Goal: Task Accomplishment & Management: Manage account settings

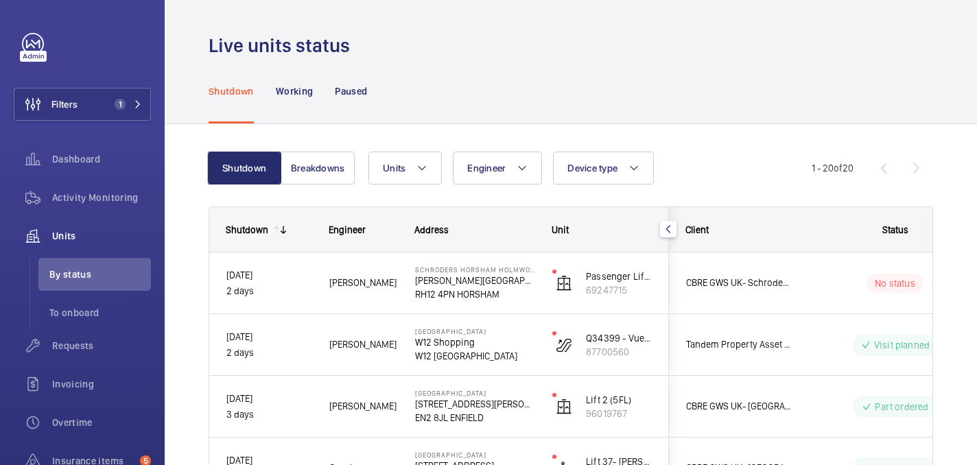
scroll to position [23, 0]
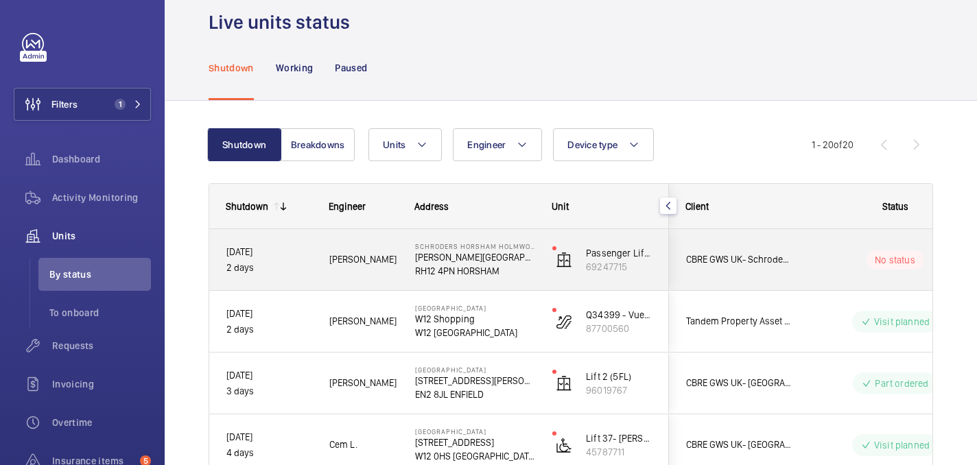
click at [316, 287] on div "Lewis H." at bounding box center [355, 259] width 86 height 61
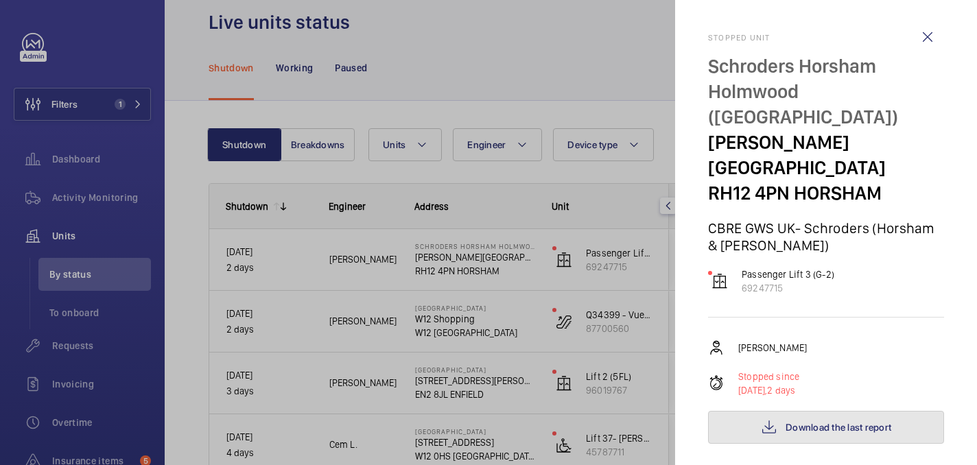
click at [852, 411] on button "Download the last report" at bounding box center [826, 427] width 236 height 33
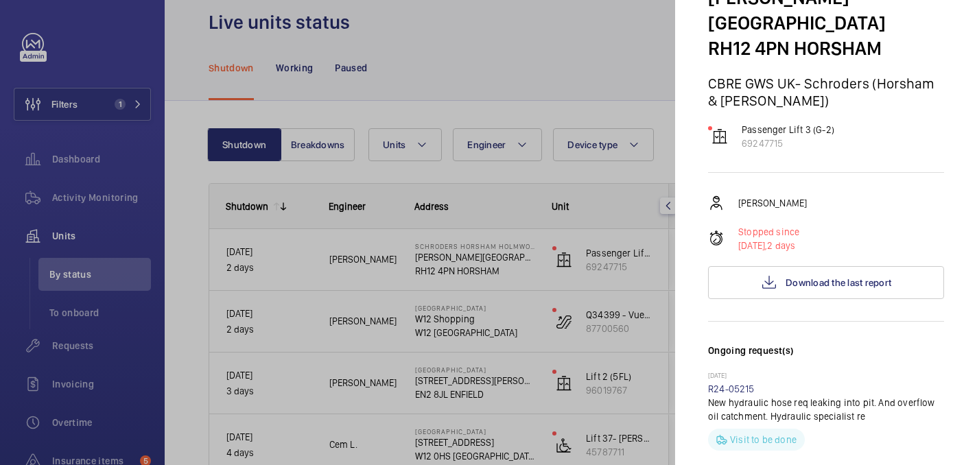
scroll to position [439, 0]
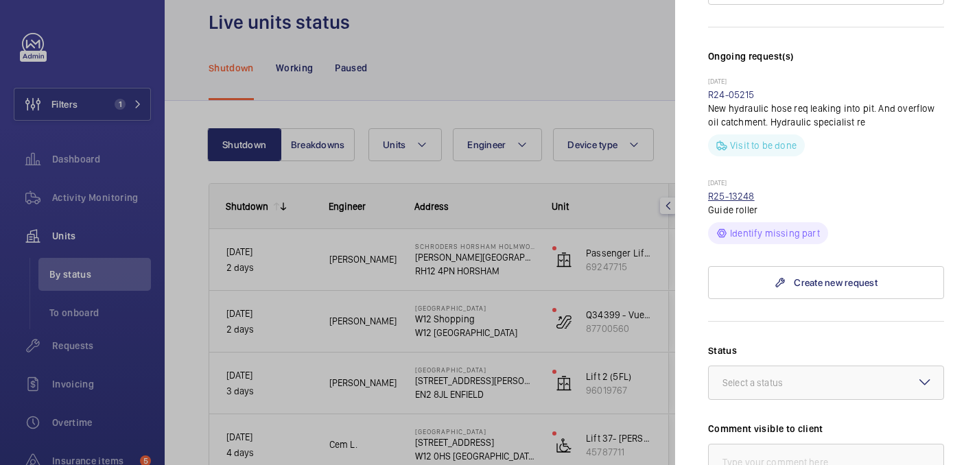
click at [734, 191] on link "R25-13248" at bounding box center [731, 196] width 47 height 11
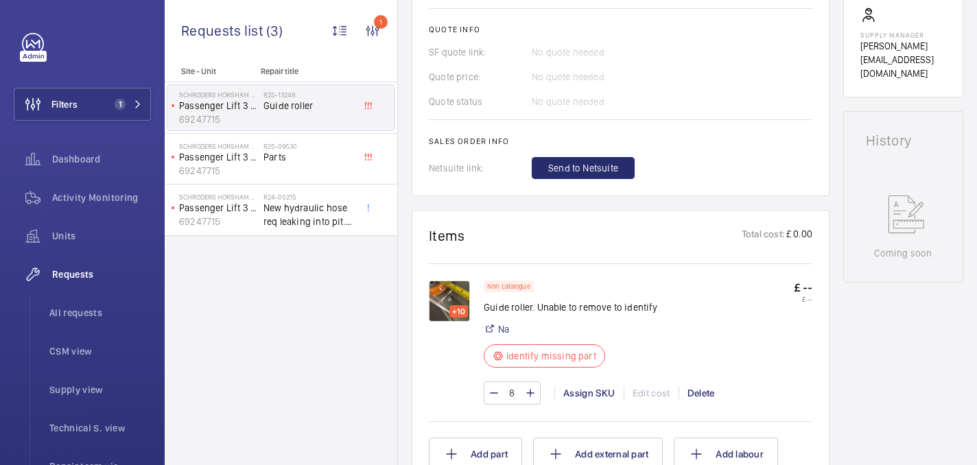
scroll to position [591, 0]
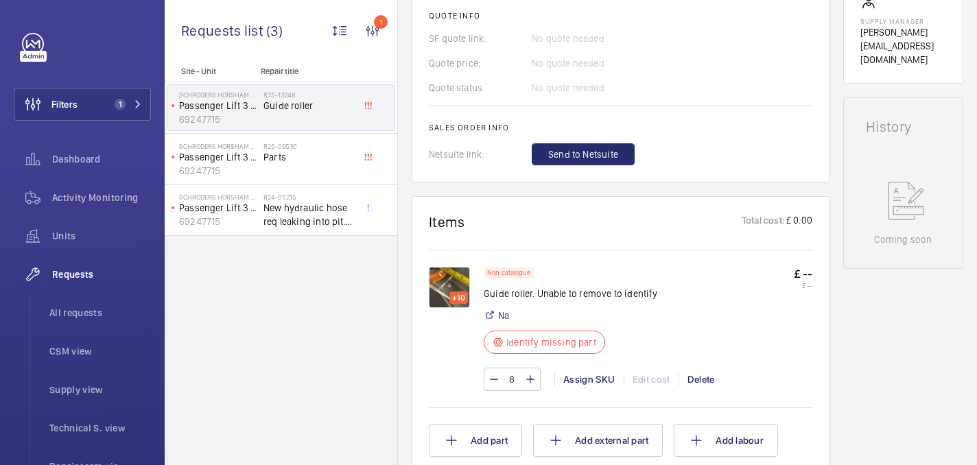
click at [456, 285] on img at bounding box center [449, 287] width 41 height 41
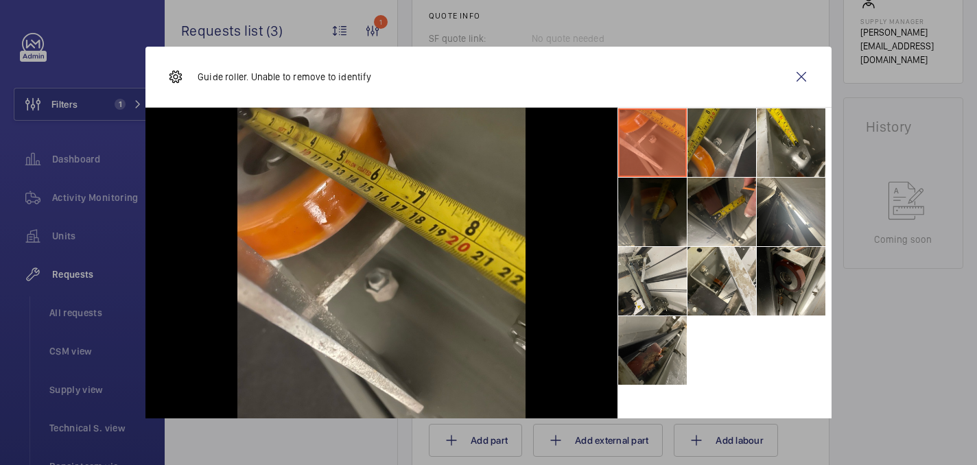
click at [716, 138] on li at bounding box center [721, 142] width 69 height 69
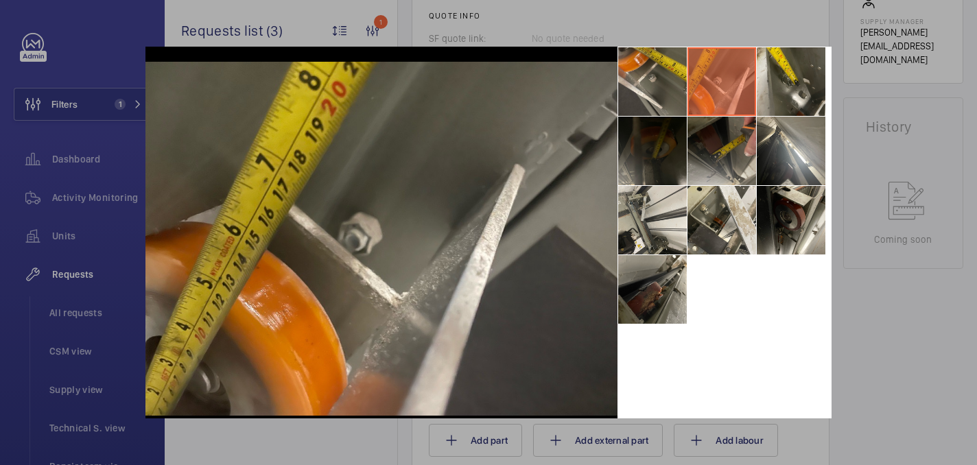
scroll to position [60, 0]
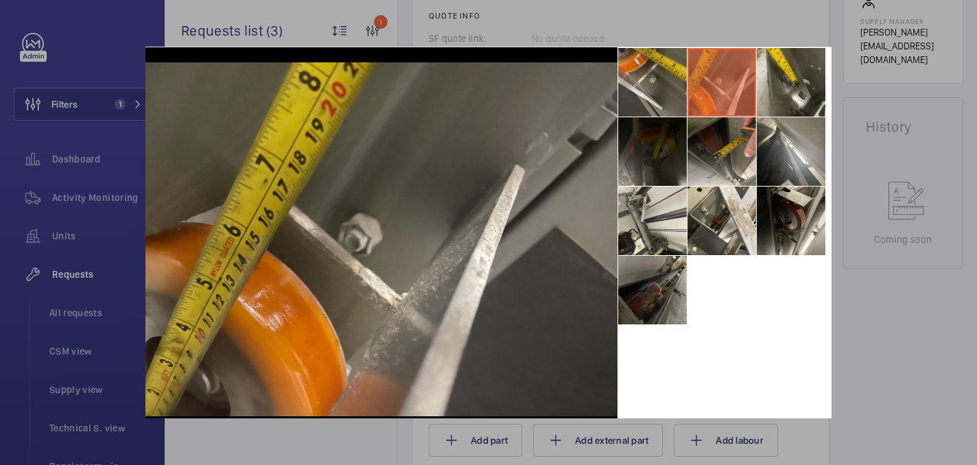
click at [651, 302] on li at bounding box center [652, 290] width 69 height 69
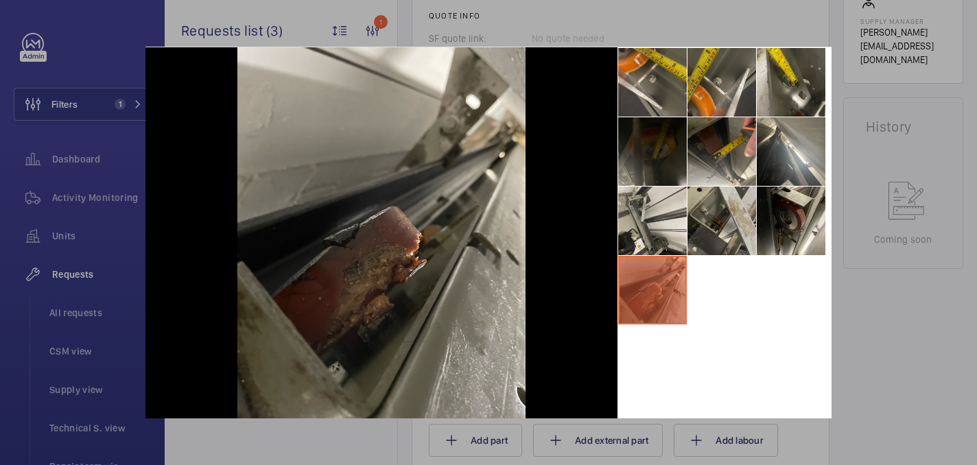
click at [723, 239] on li at bounding box center [721, 221] width 69 height 69
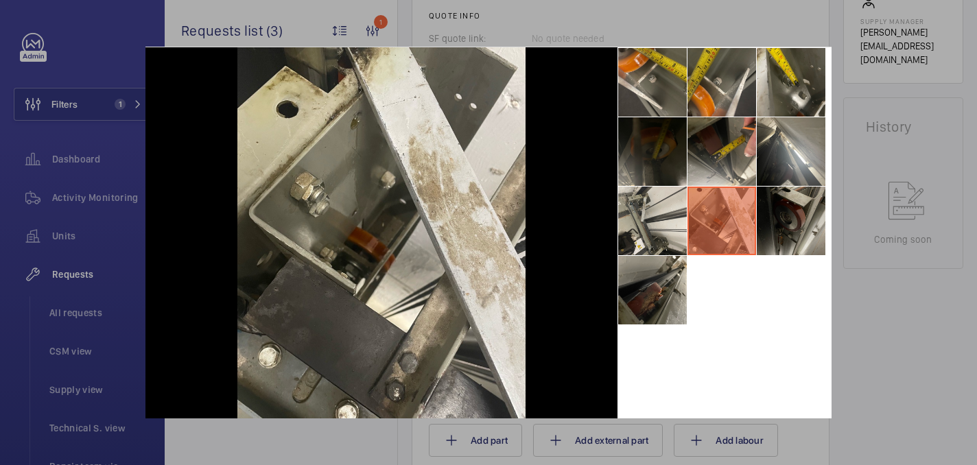
click at [779, 221] on li at bounding box center [790, 221] width 69 height 69
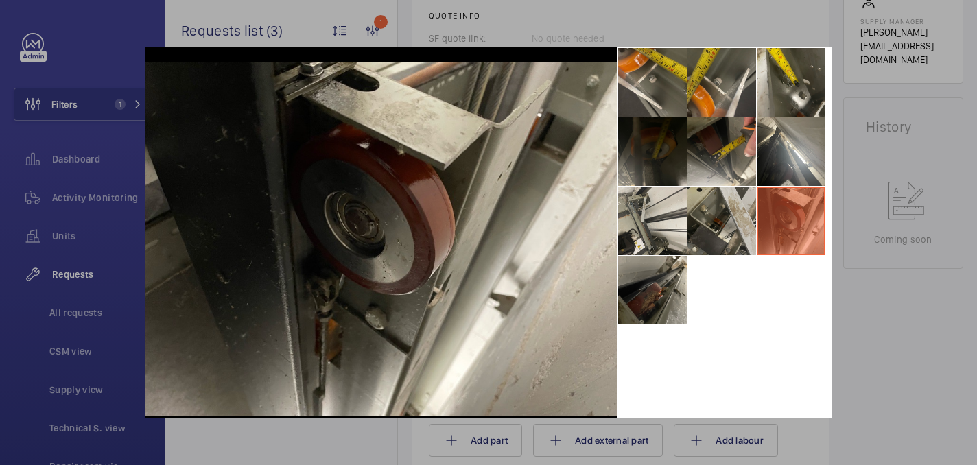
click at [718, 227] on li at bounding box center [721, 221] width 69 height 69
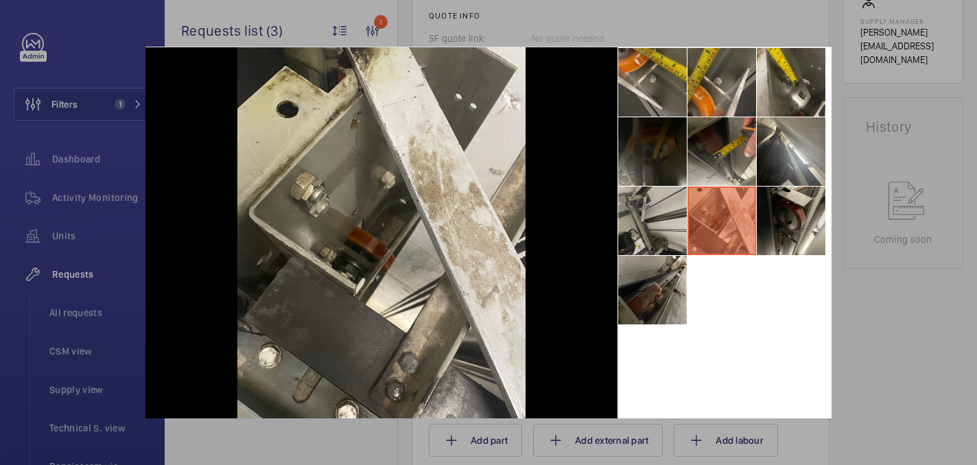
click at [659, 235] on li at bounding box center [652, 221] width 69 height 69
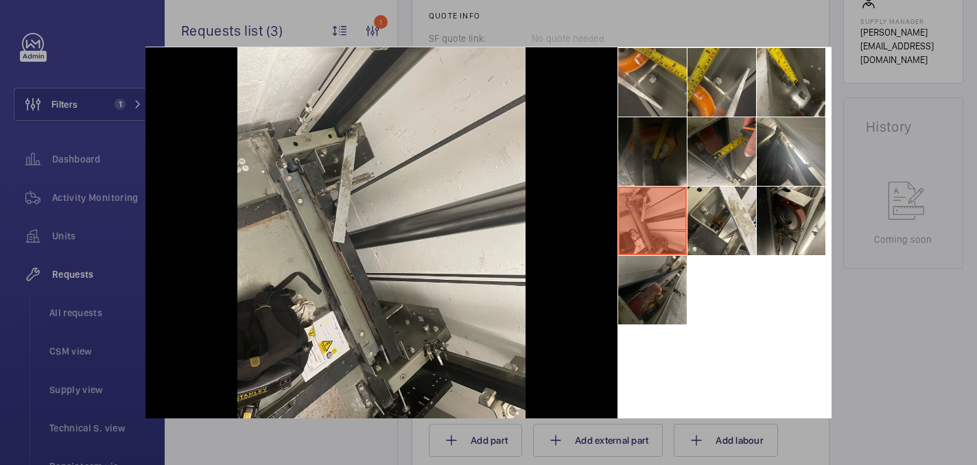
click at [662, 294] on li at bounding box center [652, 290] width 69 height 69
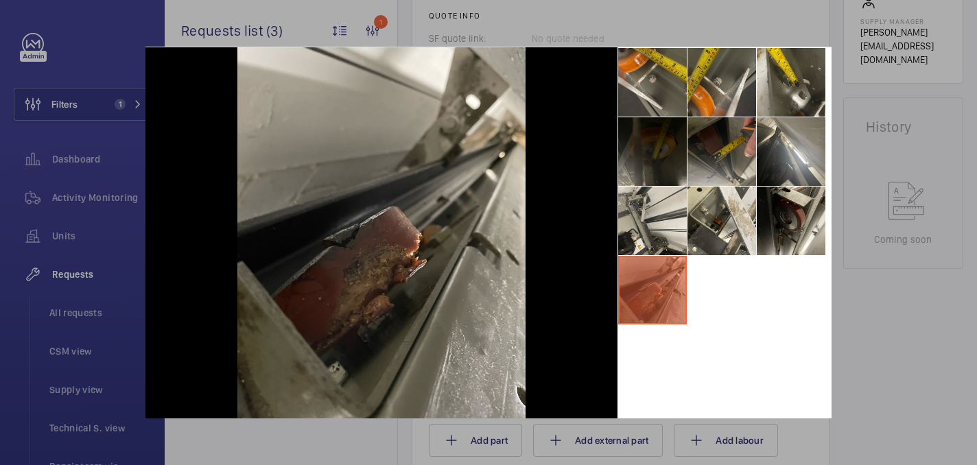
click at [704, 159] on li at bounding box center [721, 151] width 69 height 69
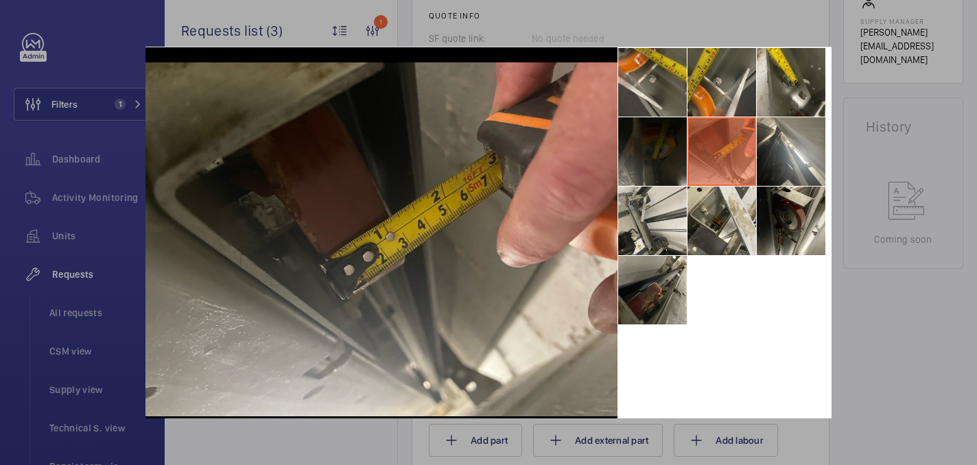
click at [660, 165] on li at bounding box center [652, 151] width 69 height 69
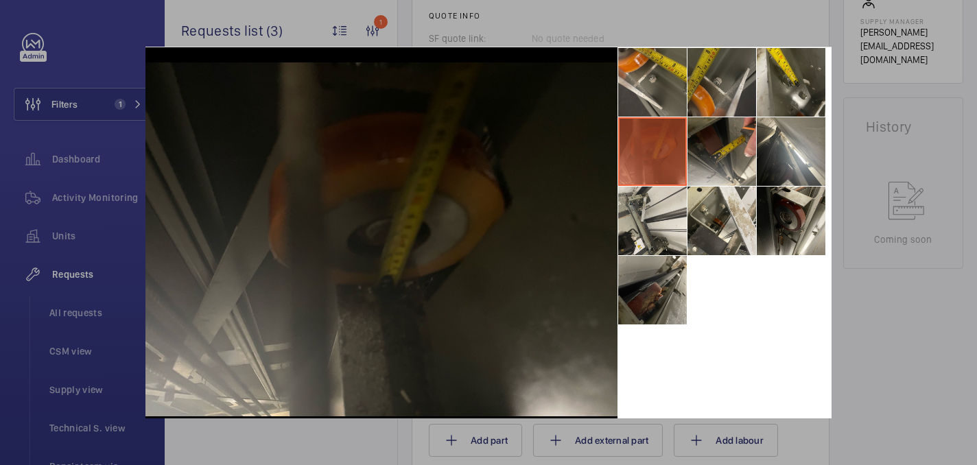
click at [732, 93] on li at bounding box center [721, 82] width 69 height 69
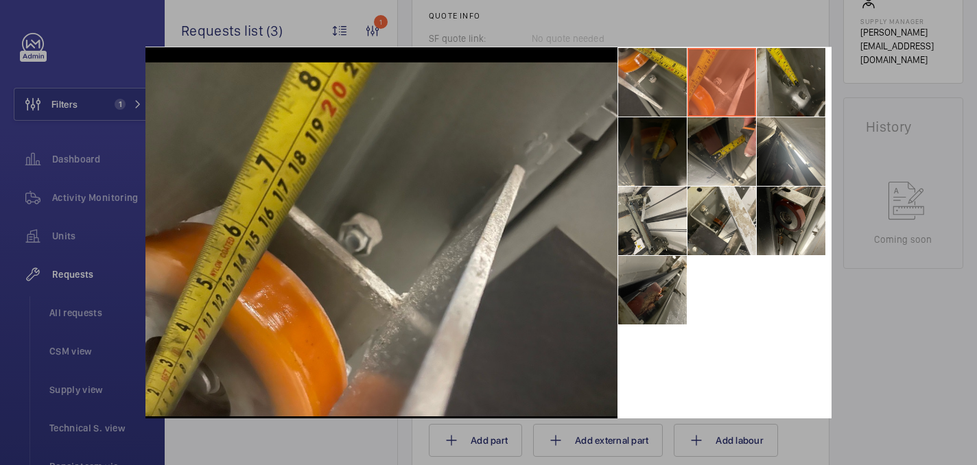
click at [770, 86] on li at bounding box center [790, 82] width 69 height 69
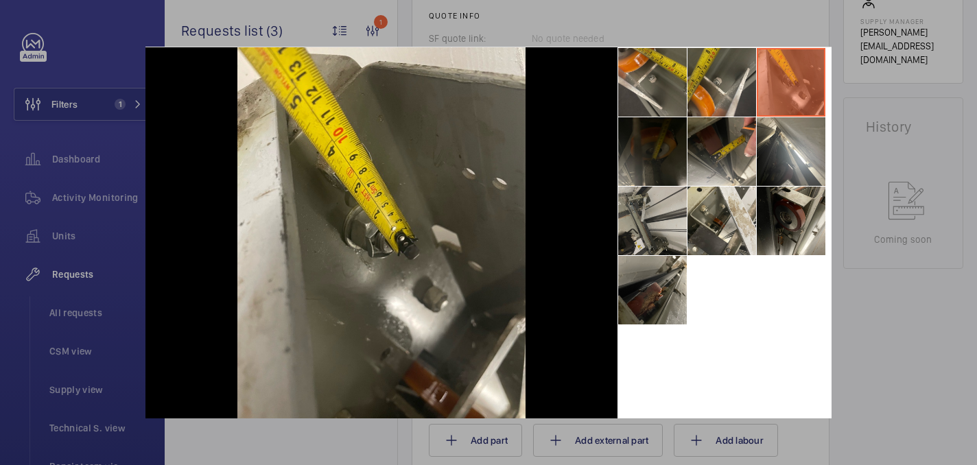
click at [655, 211] on li at bounding box center [652, 221] width 69 height 69
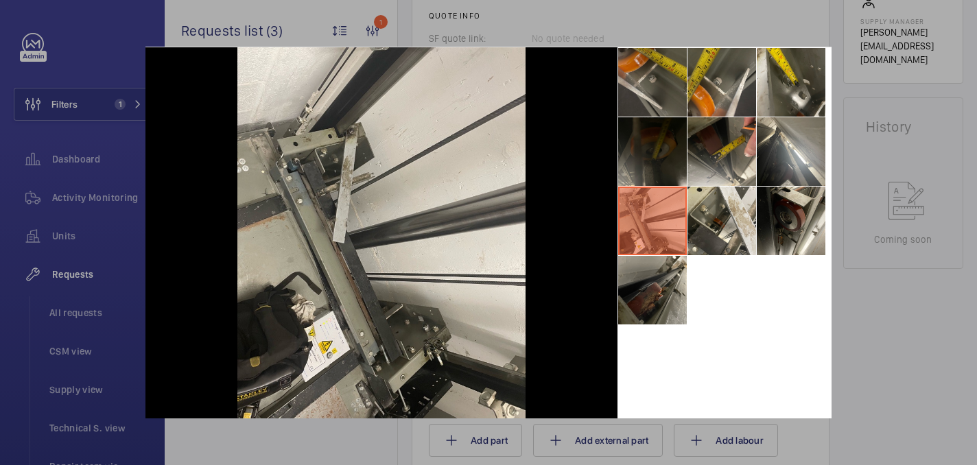
click at [659, 105] on li at bounding box center [652, 82] width 69 height 69
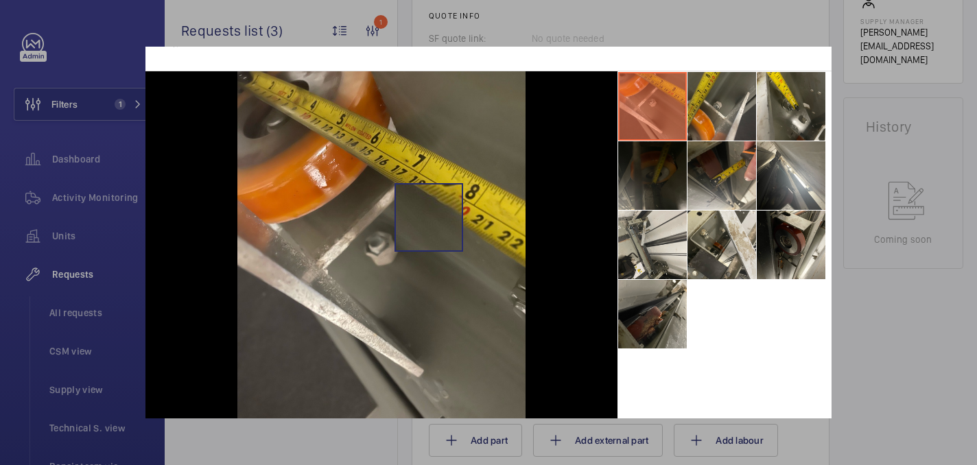
scroll to position [16, 0]
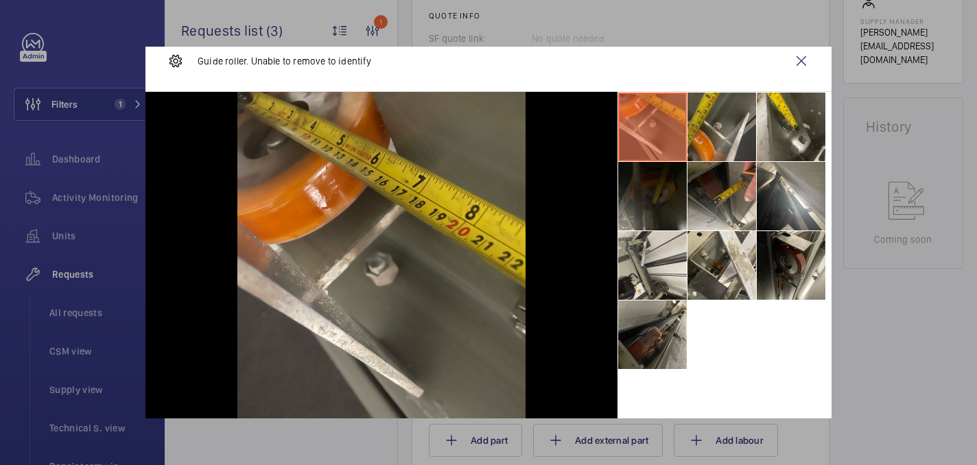
click at [924, 311] on div at bounding box center [488, 232] width 977 height 465
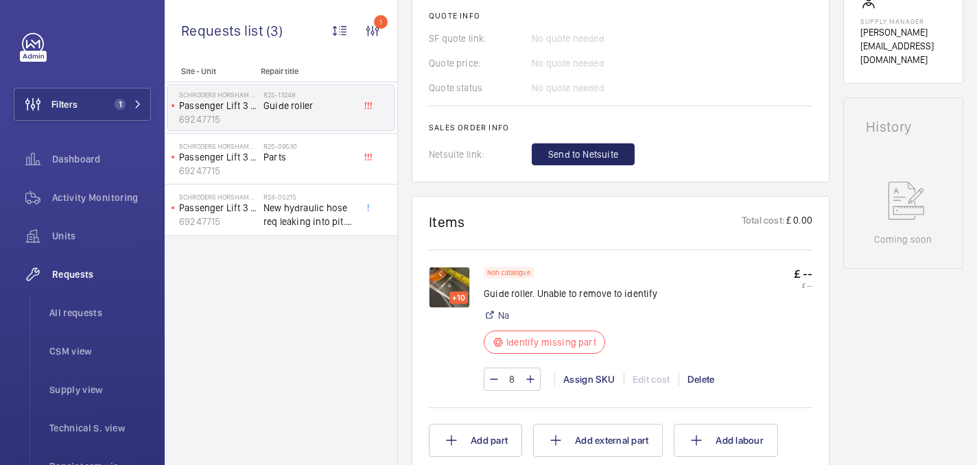
scroll to position [0, 0]
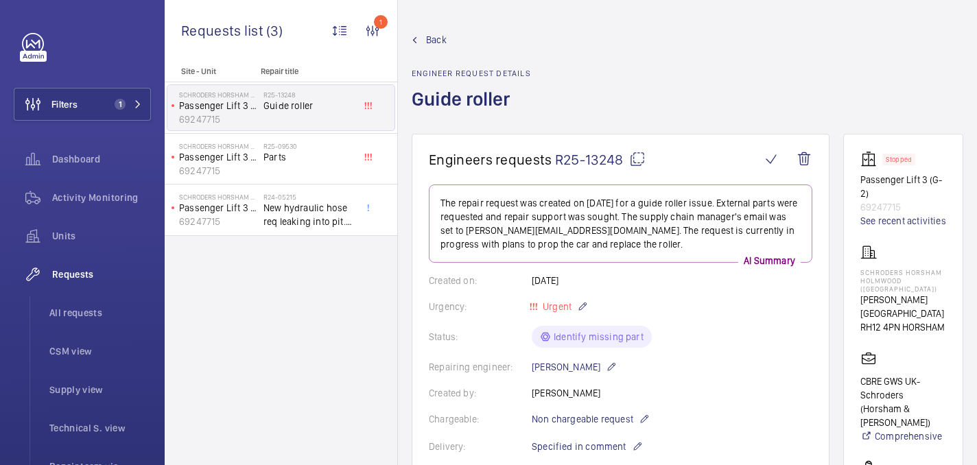
click at [638, 163] on mat-icon at bounding box center [637, 159] width 16 height 16
click at [856, 275] on wm-front-card "Stopped Passenger Lift 3 (G-2) 69247715 See recent activities Schroders Horsham…" at bounding box center [903, 404] width 120 height 541
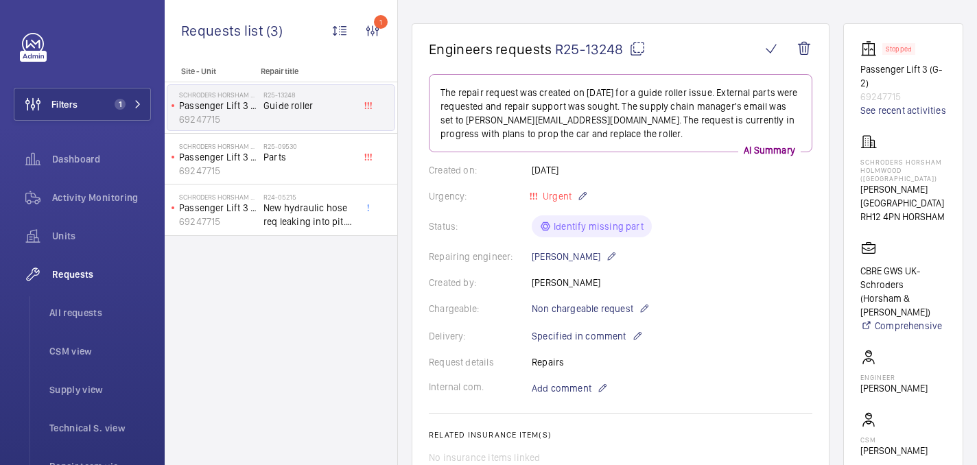
scroll to position [115, 0]
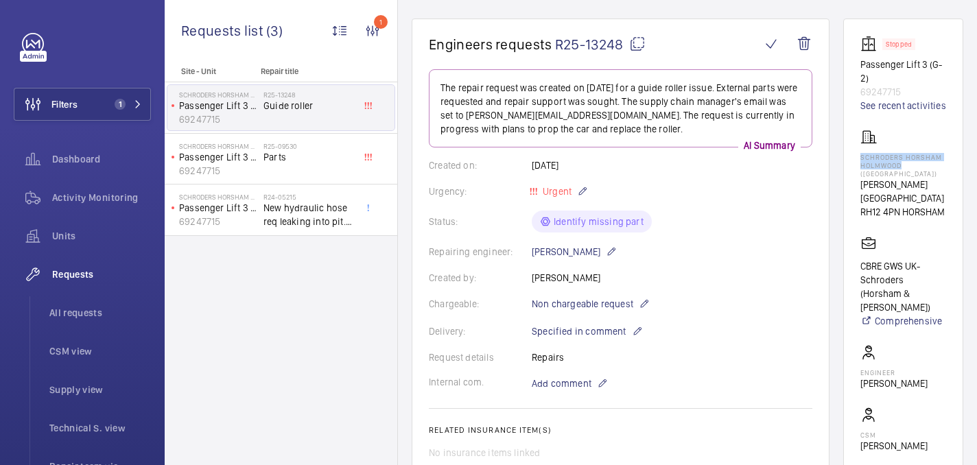
drag, startPoint x: 859, startPoint y: 154, endPoint x: 915, endPoint y: 165, distance: 58.0
click at [915, 165] on wm-front-card "Stopped Passenger Lift 3 (G-2) 69247715 See recent activities Schroders Horsham…" at bounding box center [903, 289] width 120 height 541
copy p "Schroders Horsham Holmwood"
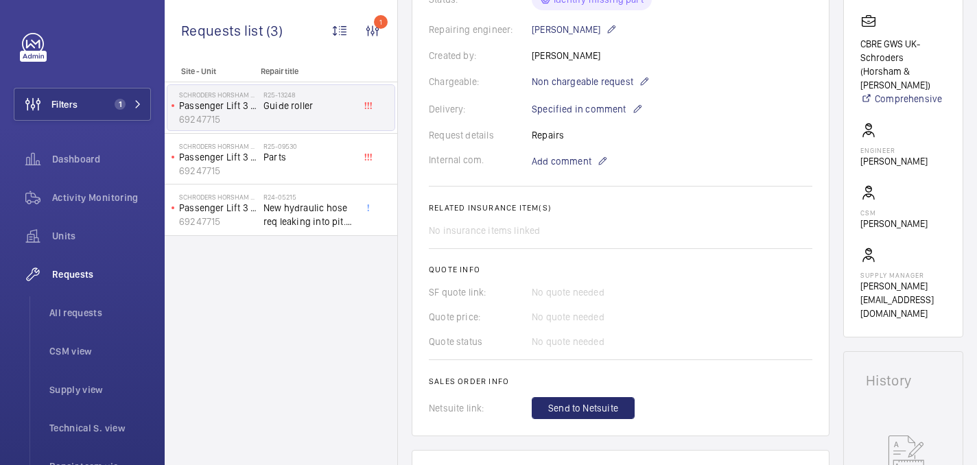
scroll to position [711, 0]
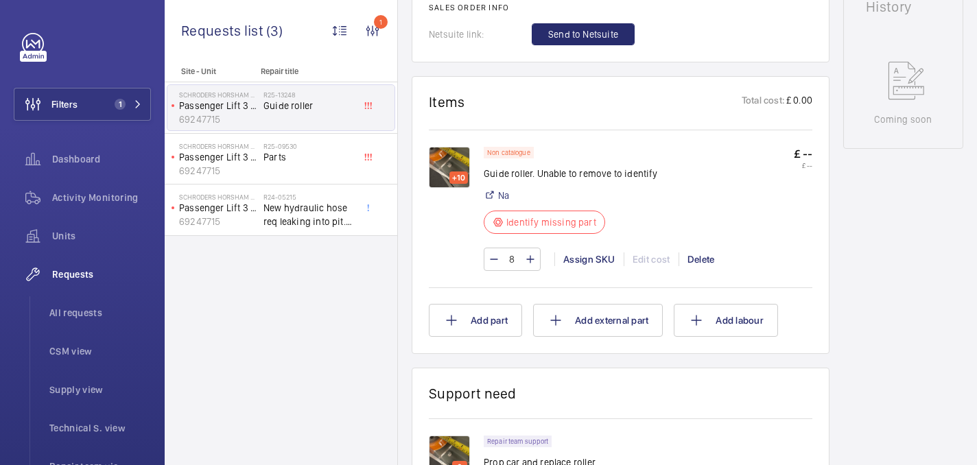
drag, startPoint x: 483, startPoint y: 176, endPoint x: 511, endPoint y: 176, distance: 28.1
click at [523, 176] on p "Guide roller. Unable to remove to identify" at bounding box center [570, 174] width 174 height 14
drag, startPoint x: 483, startPoint y: 175, endPoint x: 532, endPoint y: 177, distance: 48.7
click at [533, 178] on p "Guide roller. Unable to remove to identify" at bounding box center [570, 174] width 174 height 14
copy p "Guide roller."
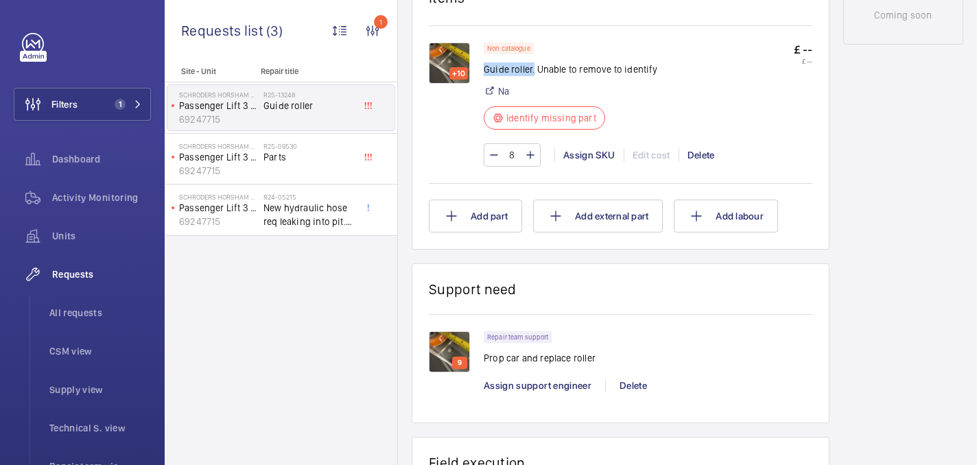
scroll to position [828, 0]
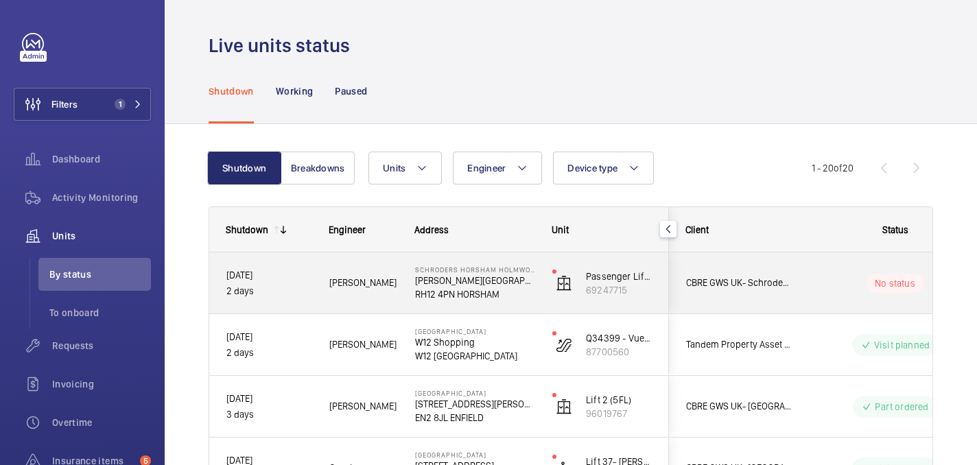
click at [824, 269] on div "No status" at bounding box center [886, 283] width 187 height 47
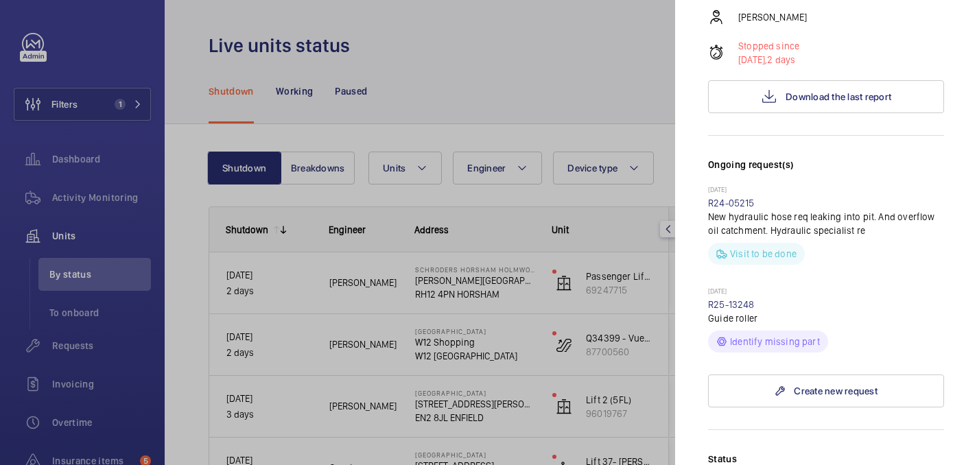
scroll to position [503, 0]
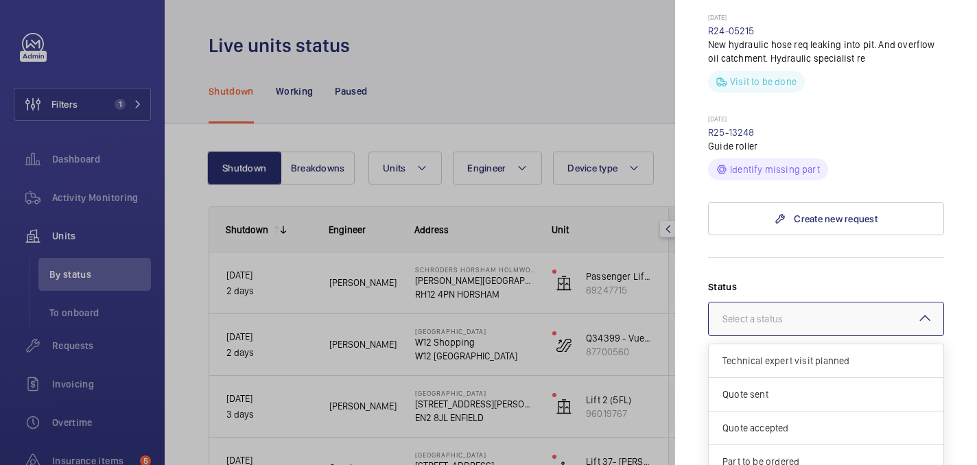
click at [809, 302] on div at bounding box center [825, 318] width 235 height 33
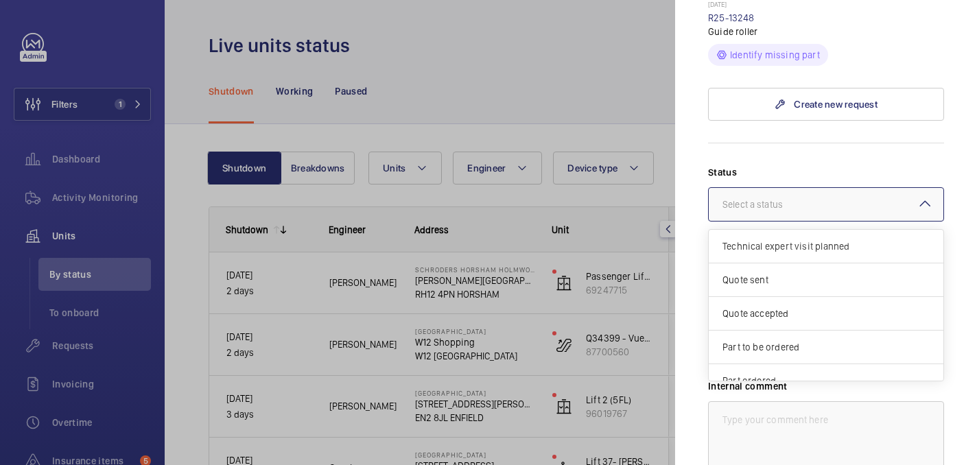
scroll to position [625, 0]
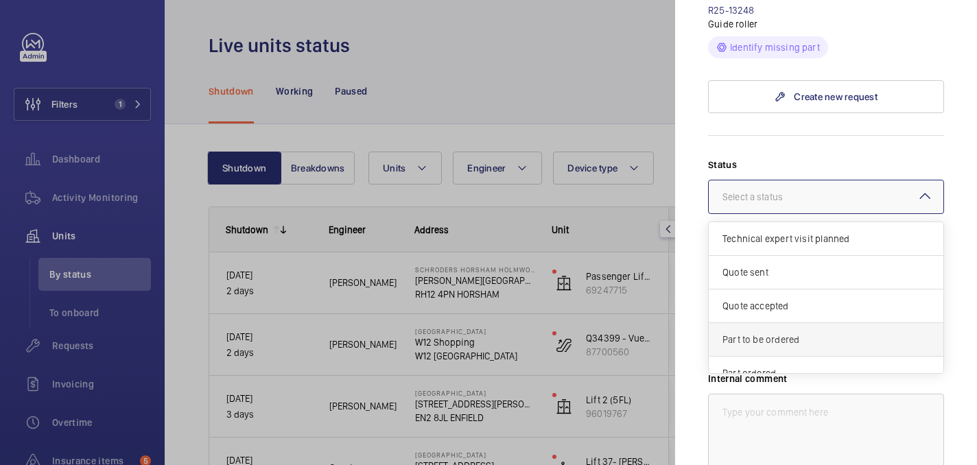
click at [792, 323] on div "Part to be ordered" at bounding box center [825, 340] width 235 height 34
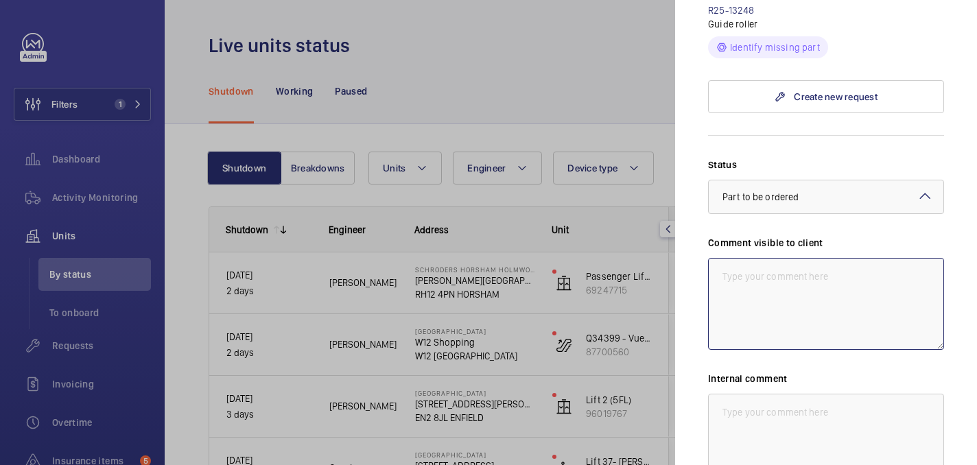
click at [779, 266] on textarea at bounding box center [826, 304] width 236 height 92
click at [773, 258] on textarea "WM ACTION; Sourcing parts, ETA TBC. 06/10" at bounding box center [826, 304] width 236 height 92
click at [771, 258] on textarea "WM ACTION: Sourcing parts, ETA TBC. 06/10" at bounding box center [826, 304] width 236 height 92
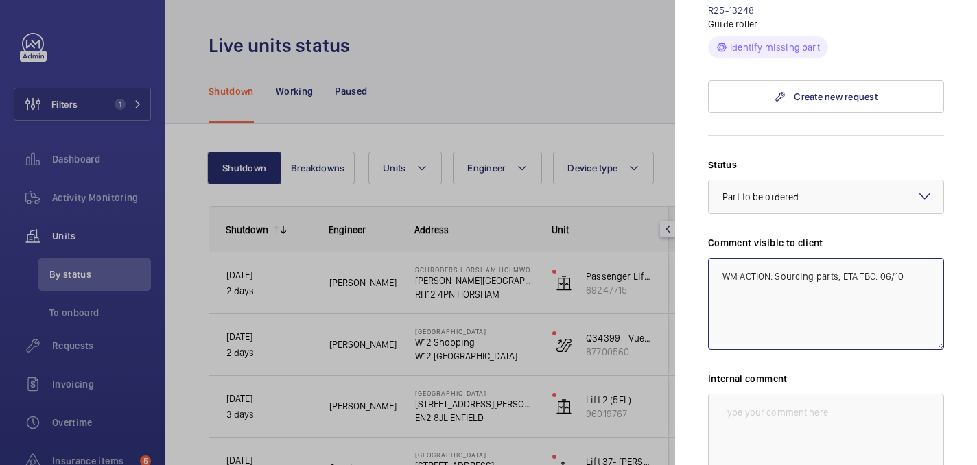
type textarea "WM ACTION: Sourcing parts, ETA TBC. 06/10"
click at [787, 405] on textarea at bounding box center [826, 440] width 236 height 92
paste textarea "WM ACTION: Sourcing parts, ETA TBC. 06/10"
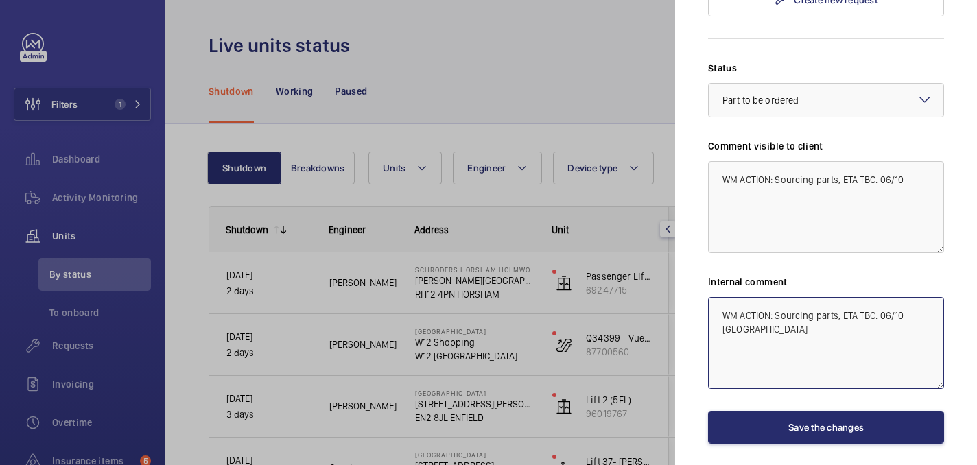
scroll to position [752, 0]
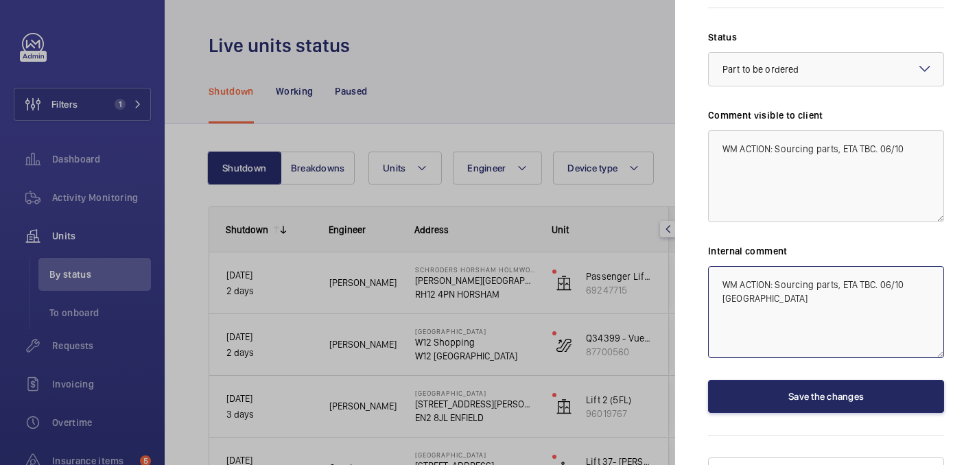
type textarea "WM ACTION: Sourcing parts, ETA TBC. 06/10 india"
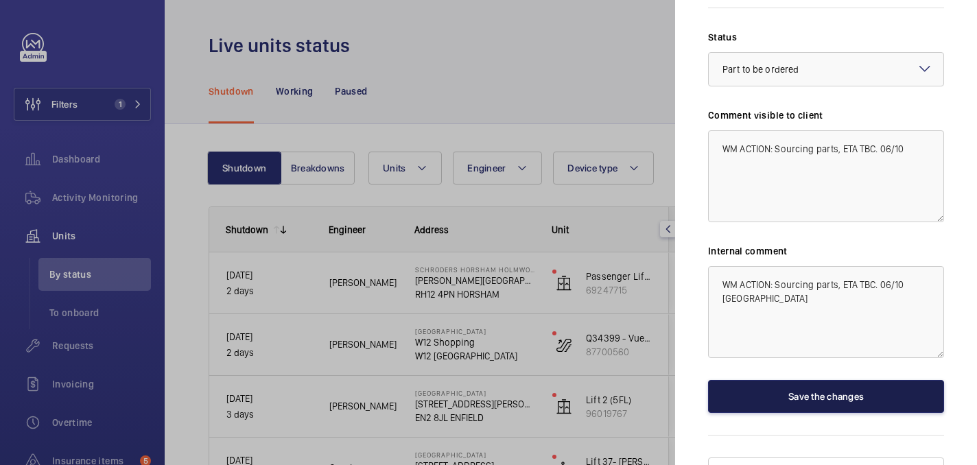
click at [780, 380] on button "Save the changes" at bounding box center [826, 396] width 236 height 33
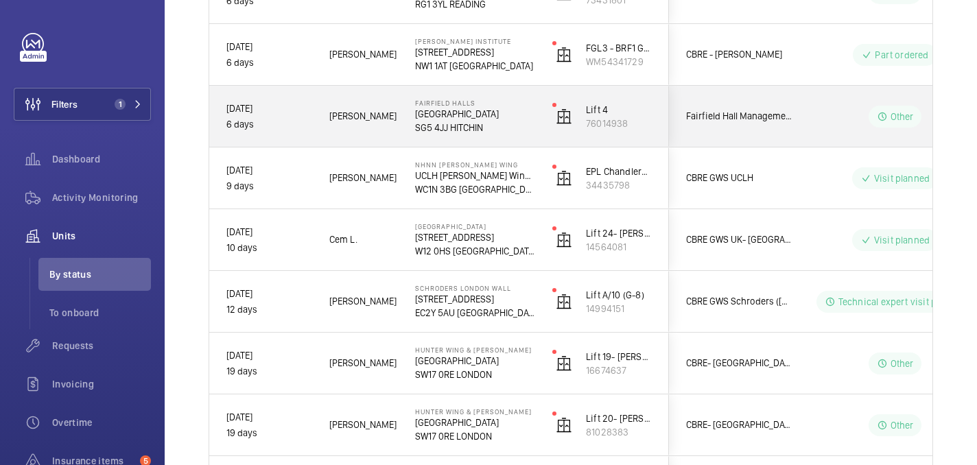
scroll to position [605, 0]
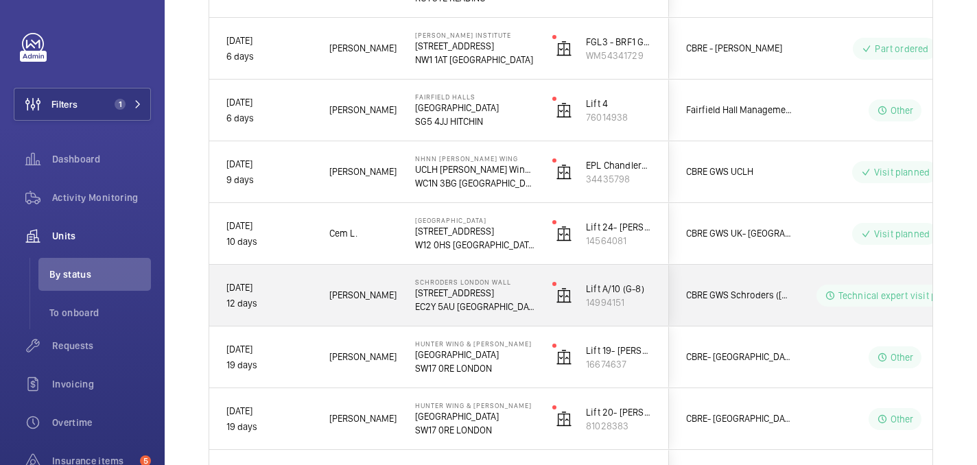
click at [478, 305] on p "EC2Y 5AU LONDON" at bounding box center [474, 307] width 119 height 14
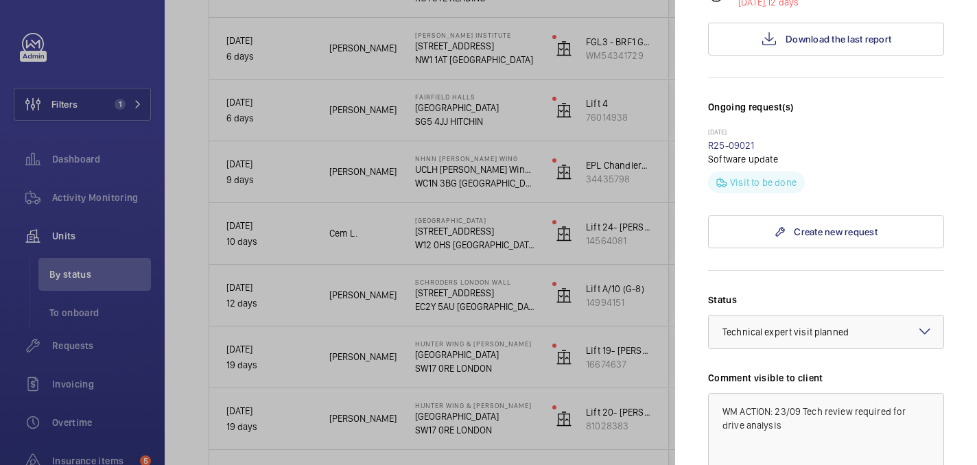
scroll to position [335, 0]
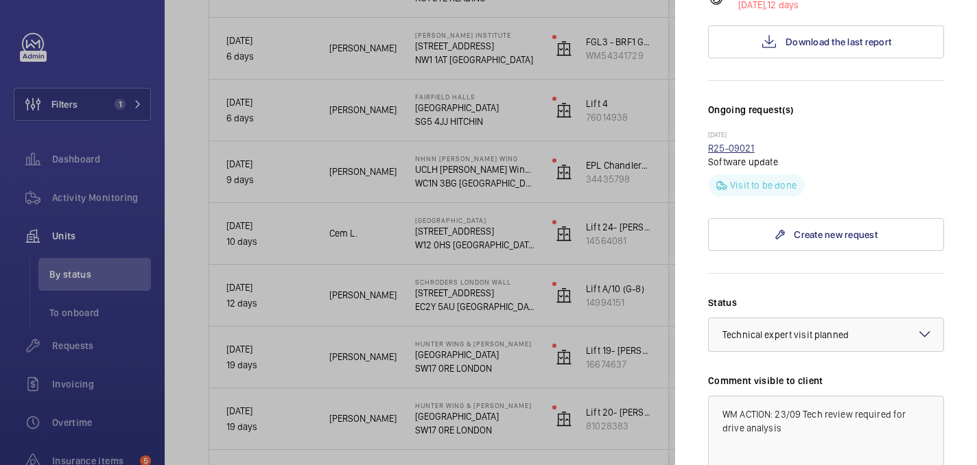
click at [741, 143] on link "R25-09021" at bounding box center [731, 148] width 47 height 11
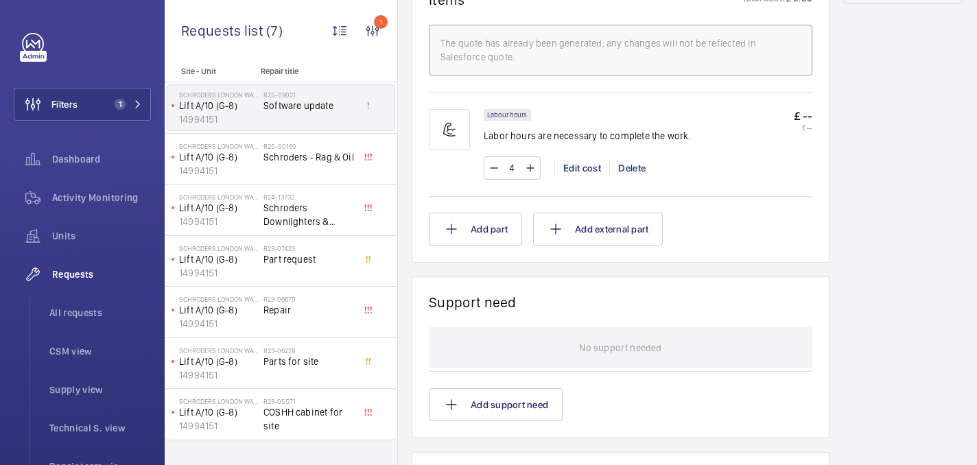
scroll to position [805, 0]
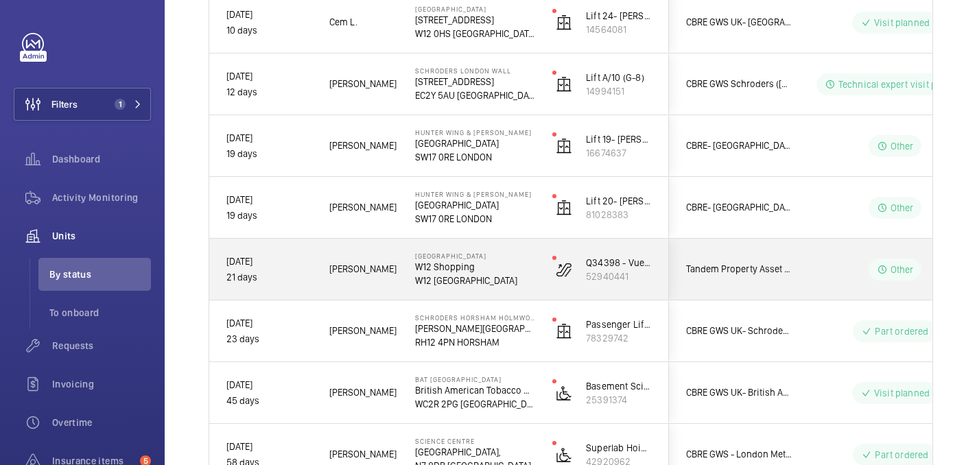
scroll to position [819, 0]
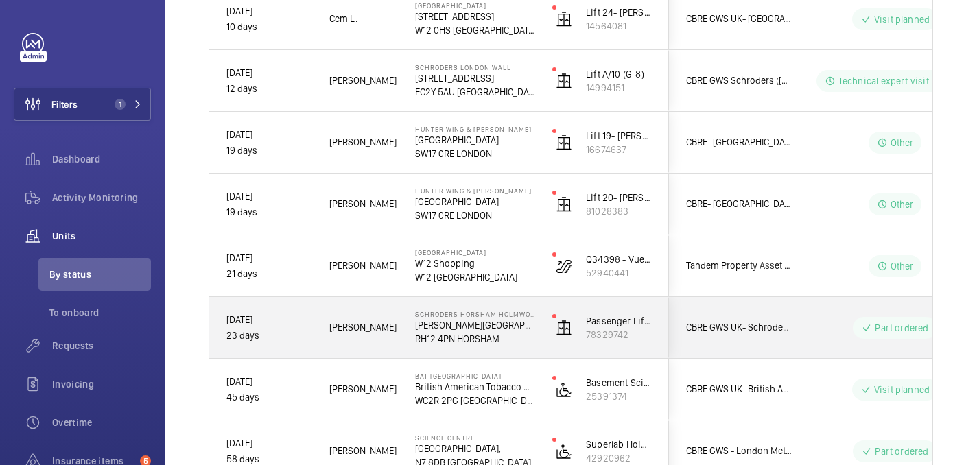
click at [517, 336] on p "RH12 4PN HORSHAM" at bounding box center [474, 339] width 119 height 14
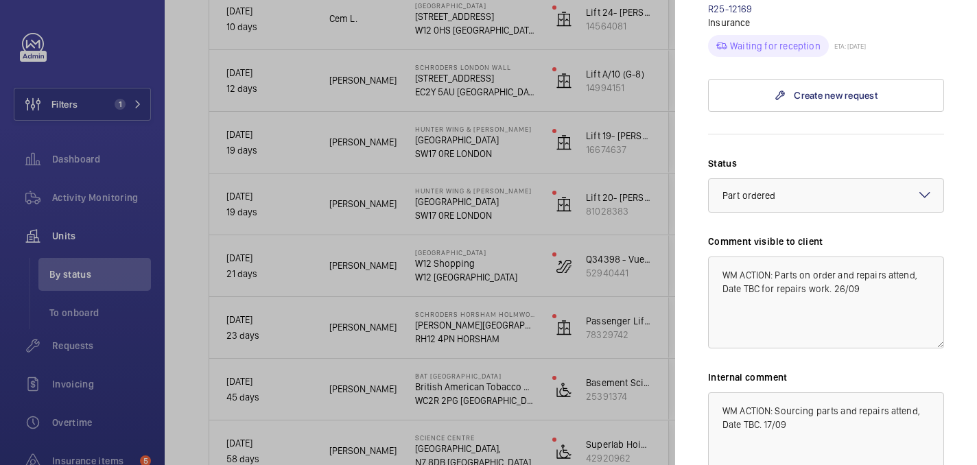
scroll to position [590, 0]
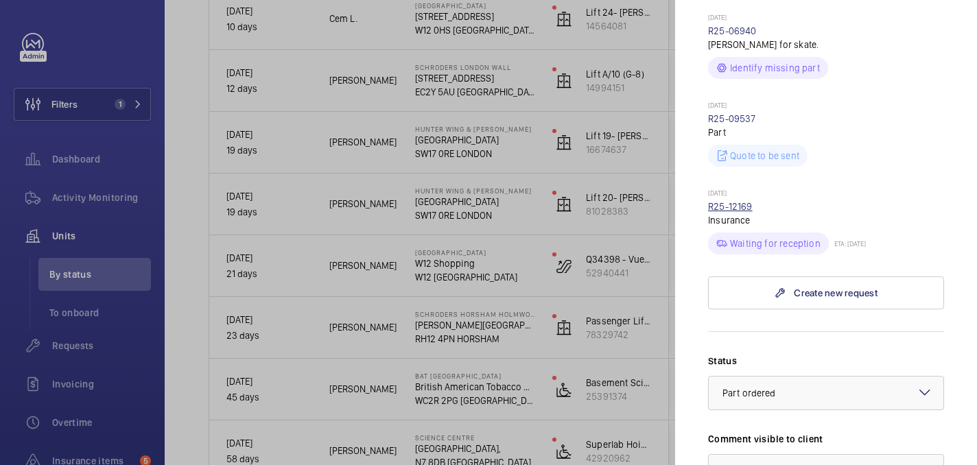
click at [716, 201] on link "R25-12169" at bounding box center [730, 206] width 45 height 11
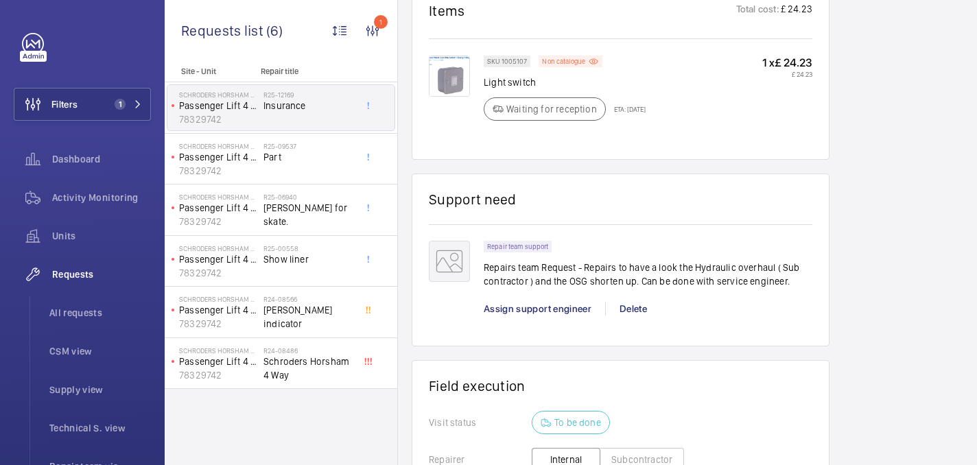
scroll to position [918, 0]
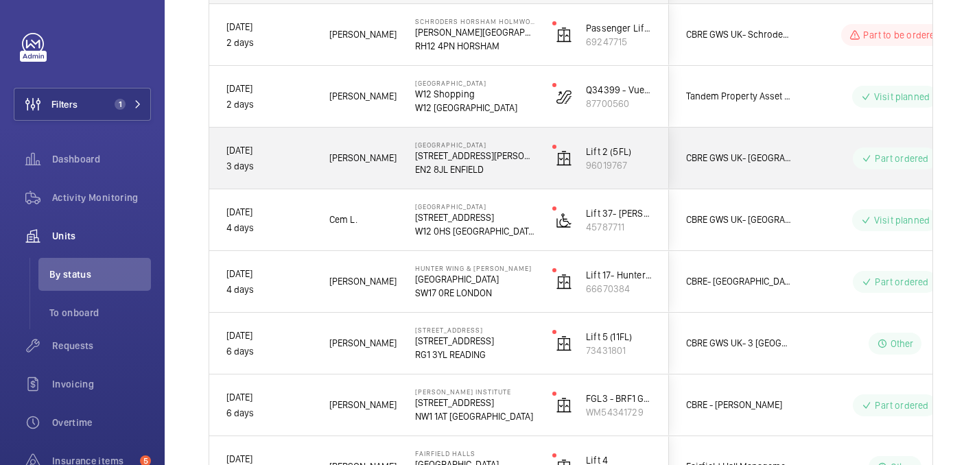
scroll to position [250, 0]
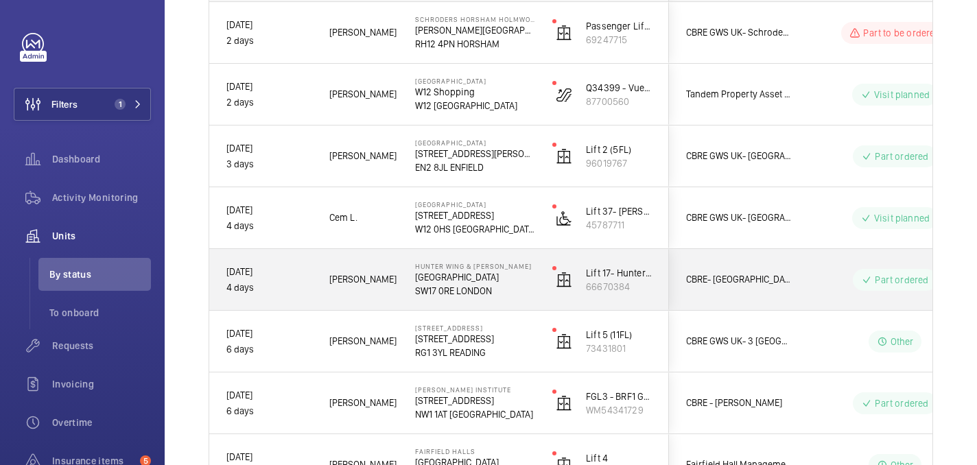
click at [516, 289] on p "SW17 0RE LONDON" at bounding box center [474, 291] width 119 height 14
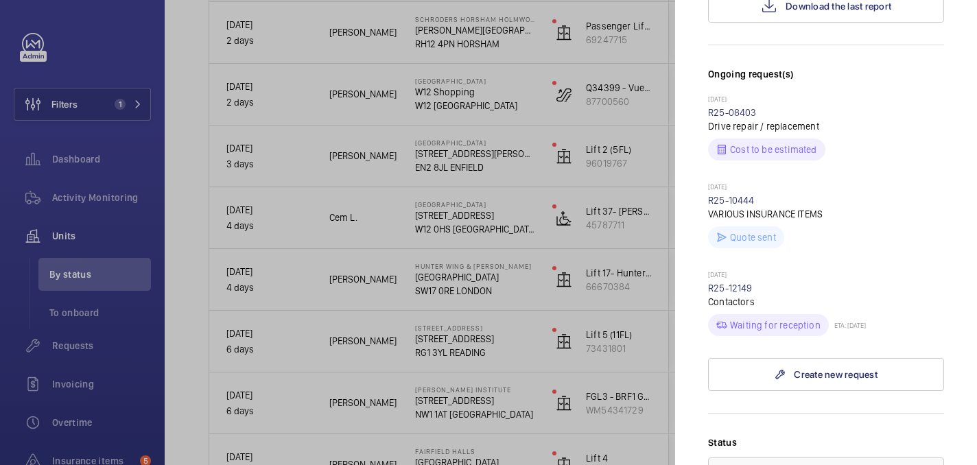
scroll to position [448, 0]
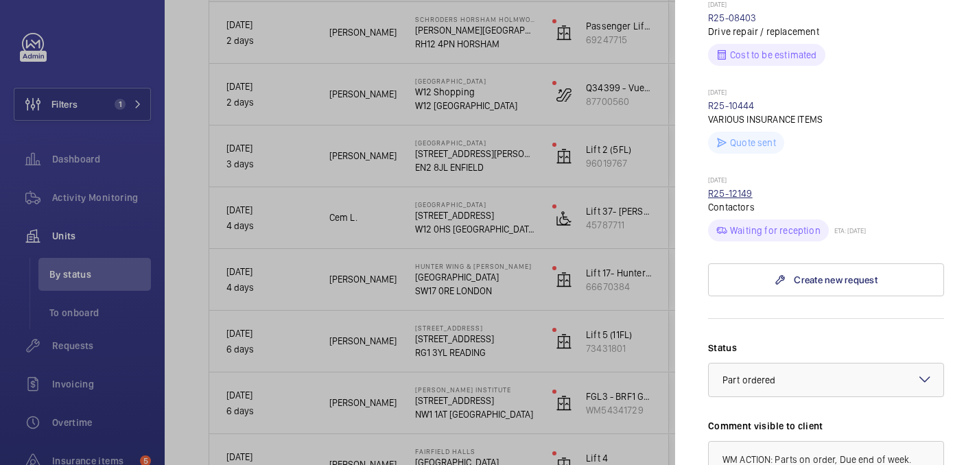
click at [716, 188] on link "R25-12149" at bounding box center [730, 193] width 45 height 11
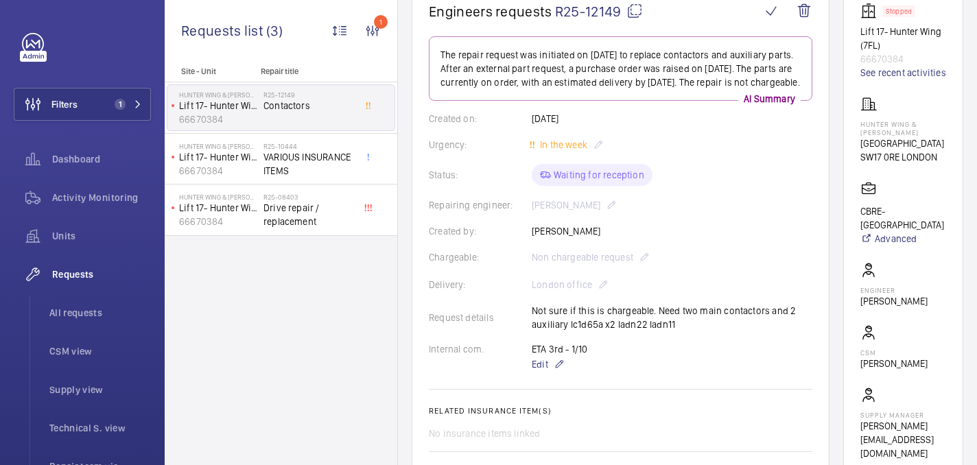
scroll to position [109, 0]
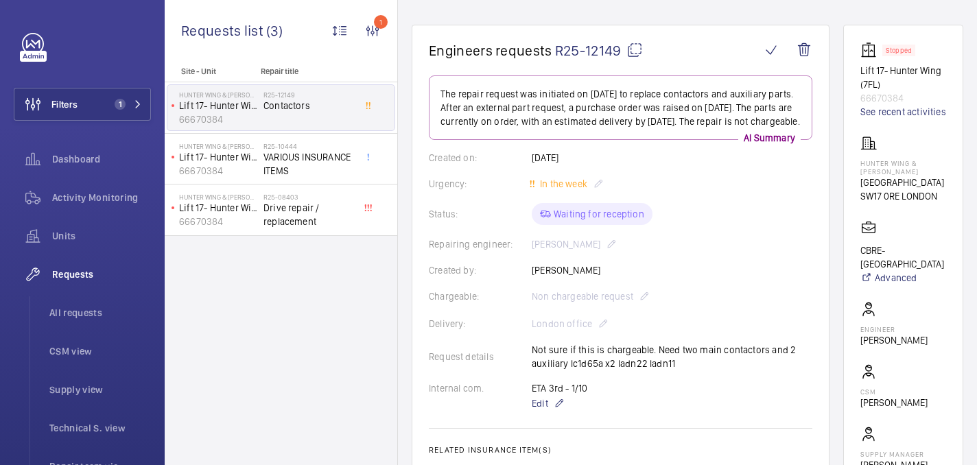
click at [636, 45] on mat-icon at bounding box center [634, 50] width 16 height 16
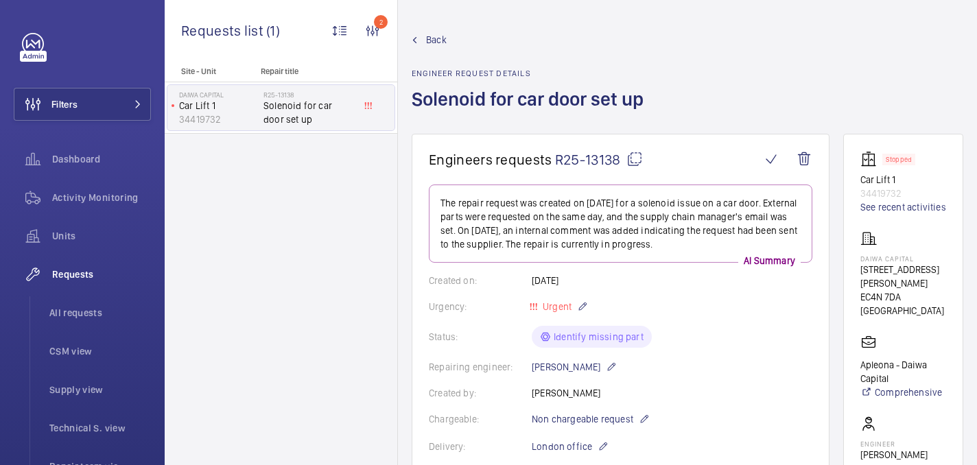
scroll to position [804, 0]
